Goal: Find contact information: Find contact information

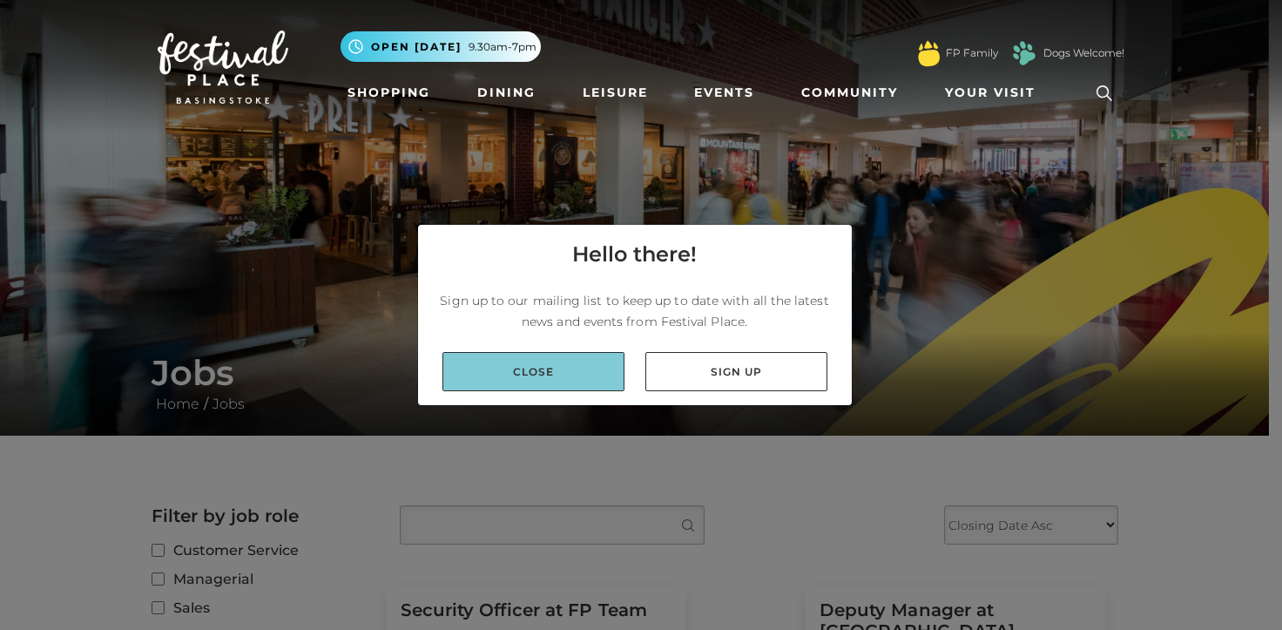
click at [531, 354] on link "Close" at bounding box center [533, 371] width 182 height 39
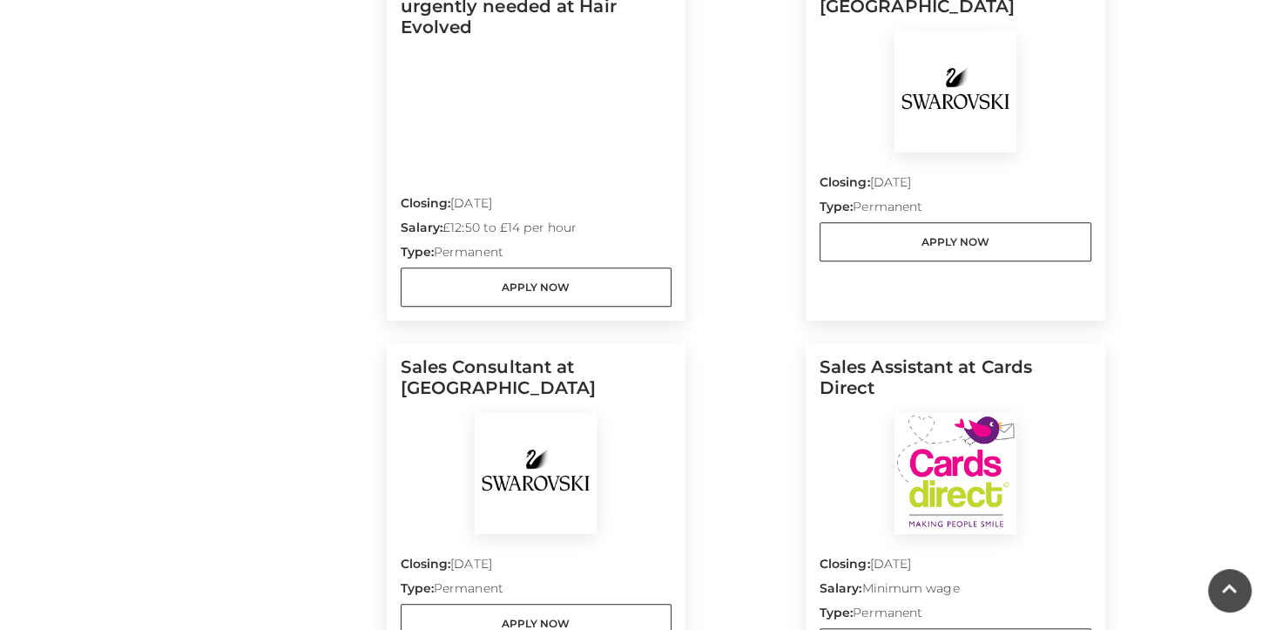
scroll to position [1821, 0]
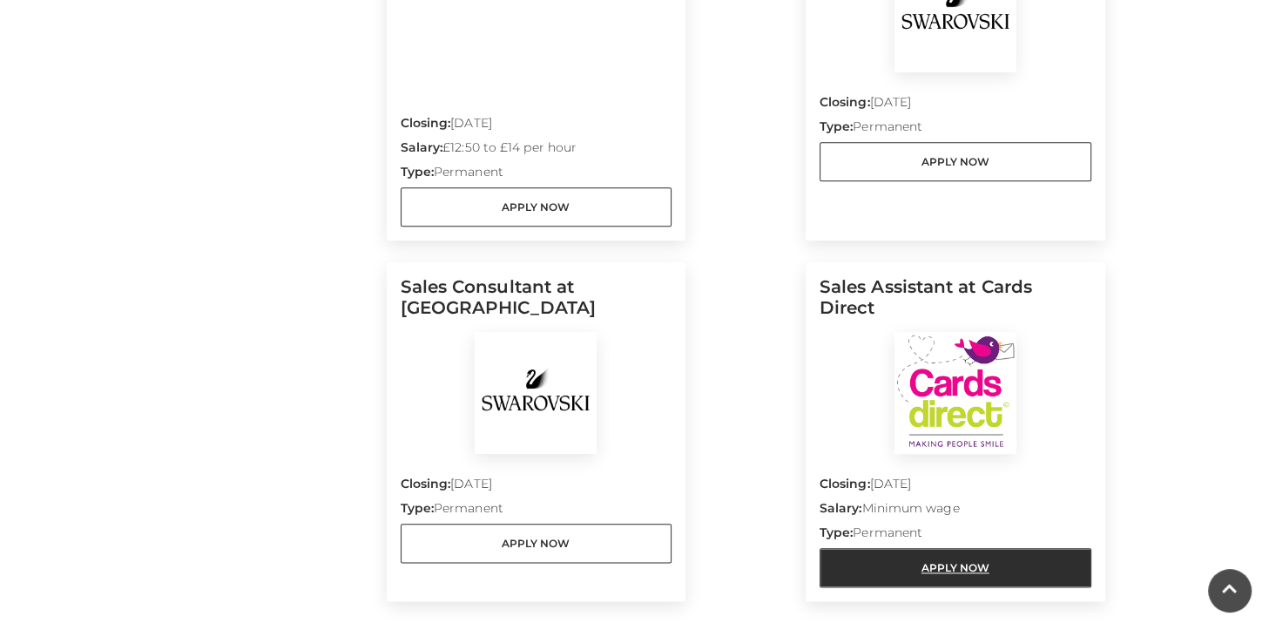
click at [960, 559] on link "Apply Now" at bounding box center [956, 567] width 272 height 39
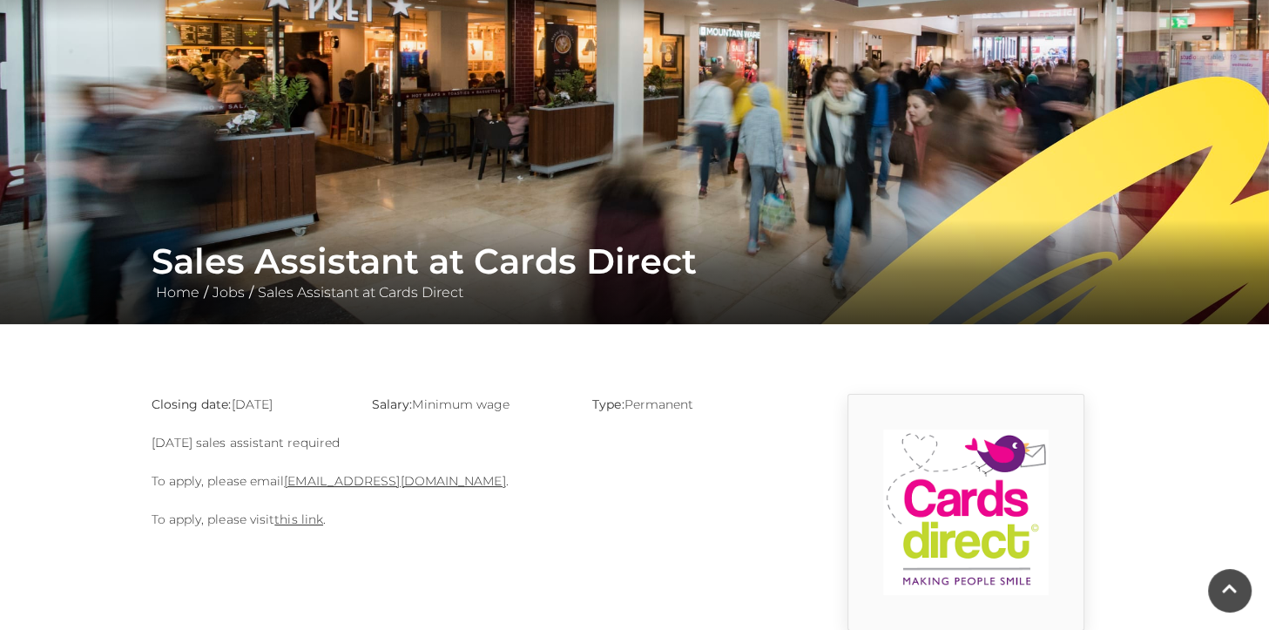
scroll to position [118, 0]
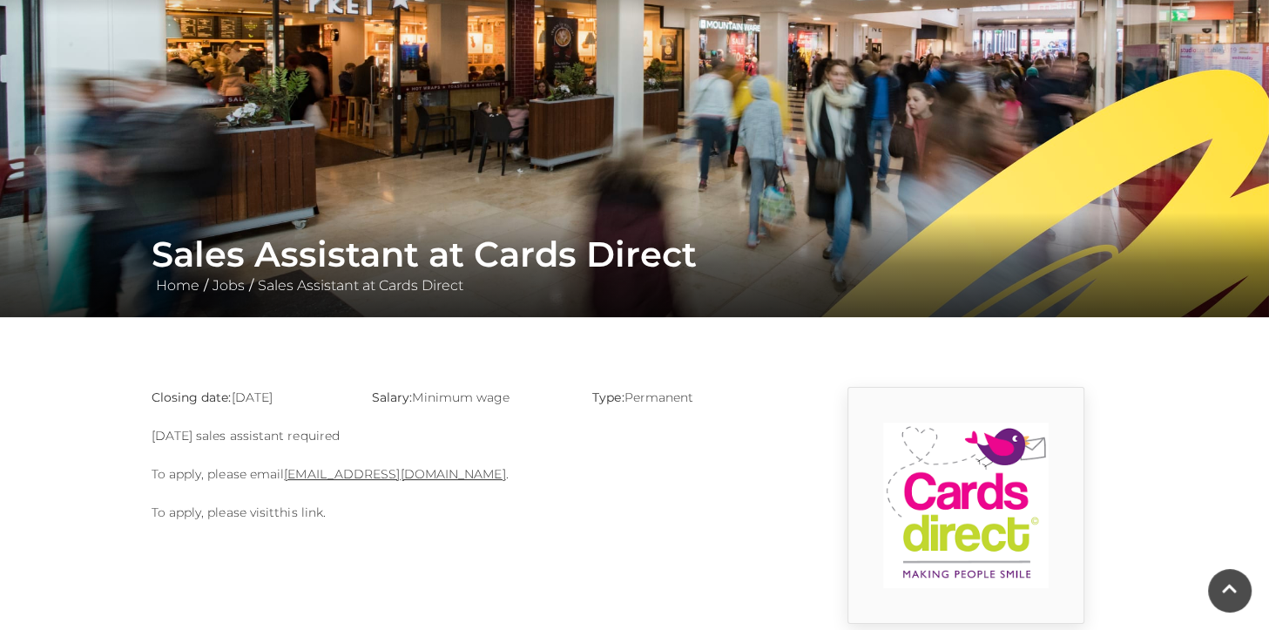
click at [302, 512] on link "this link" at bounding box center [298, 512] width 49 height 16
click at [349, 474] on link "basingstoke@cardsdirect.co.uk" at bounding box center [394, 474] width 221 height 16
click at [378, 490] on div "Closing date: 31-08-2025 Salary: Minimum wage Type: Permanent Sunday sales assi…" at bounding box center [469, 505] width 662 height 237
click at [289, 443] on div "Closing date: 31-08-2025 Salary: Minimum wage Type: Permanent Sunday sales assi…" at bounding box center [469, 505] width 662 height 237
drag, startPoint x: 289, startPoint y: 443, endPoint x: 355, endPoint y: 476, distance: 74.0
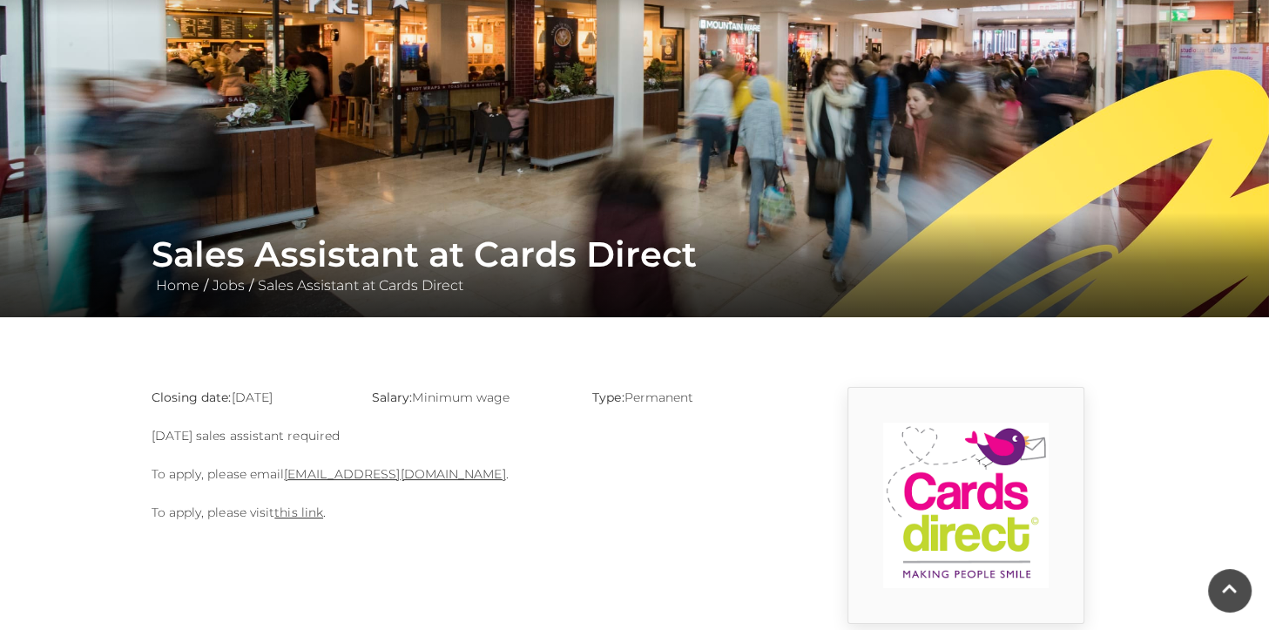
drag, startPoint x: 355, startPoint y: 476, endPoint x: 338, endPoint y: 494, distance: 24.6
drag, startPoint x: 338, startPoint y: 494, endPoint x: 327, endPoint y: 471, distance: 25.3
